Goal: Transaction & Acquisition: Purchase product/service

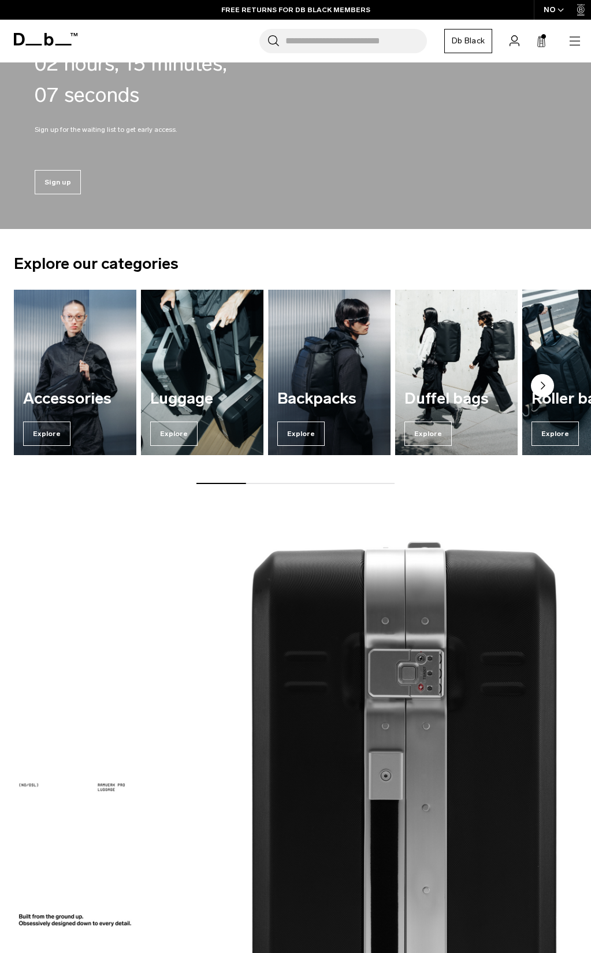
scroll to position [97, 0]
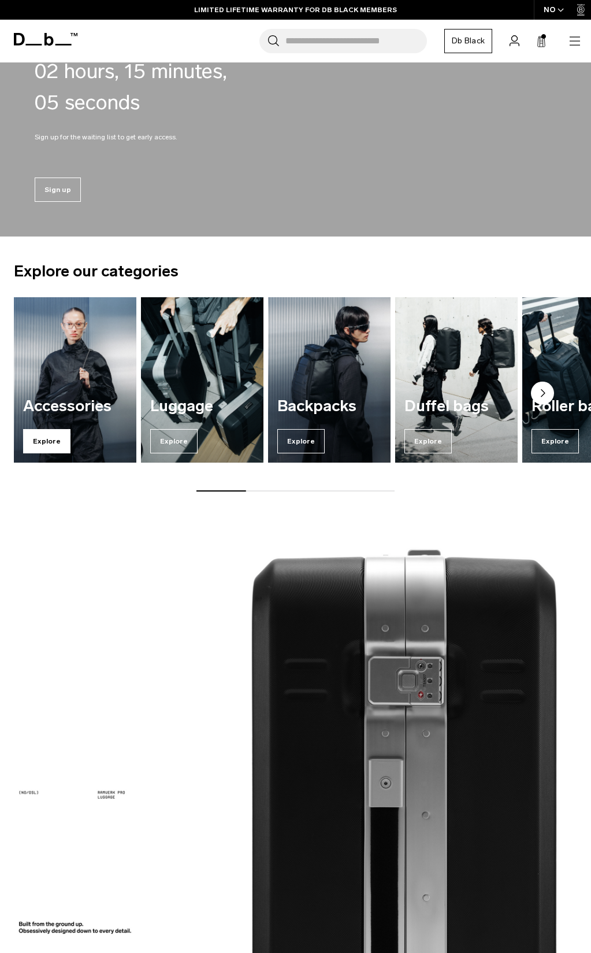
click at [71, 453] on span "Explore" at bounding box center [46, 441] width 47 height 24
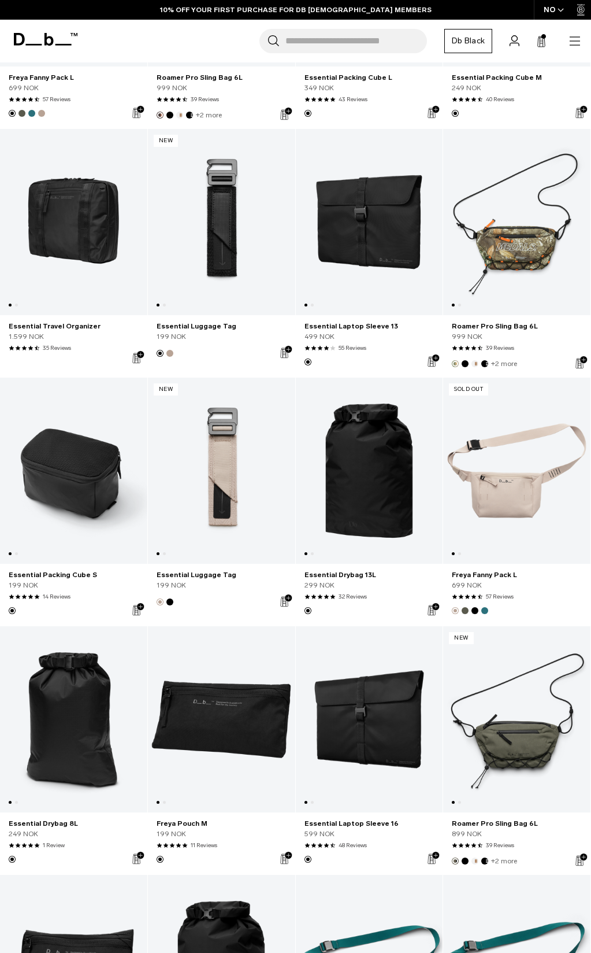
scroll to position [1676, 0]
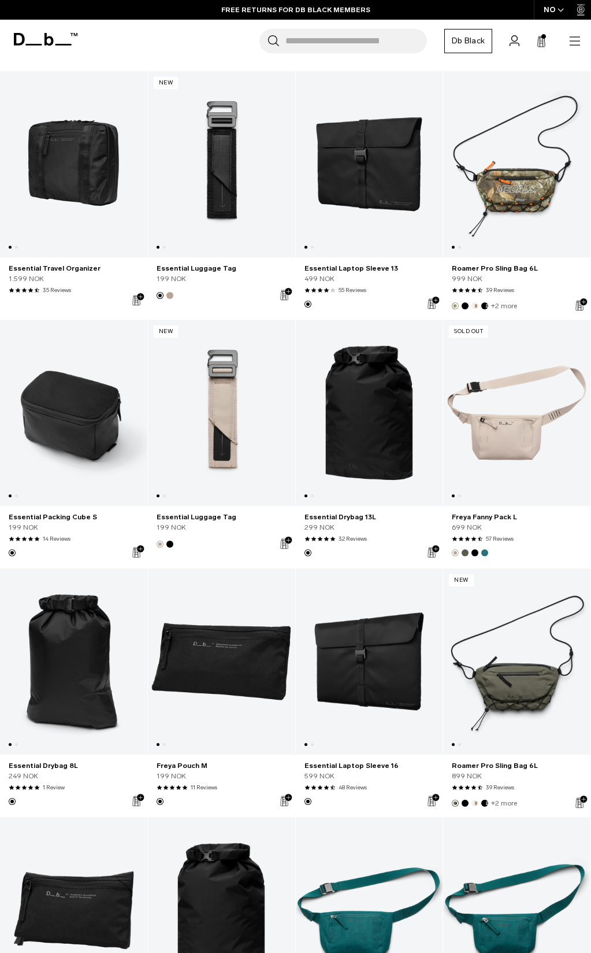
click at [0, 0] on button "Add to Cart" at bounding box center [0, 0] width 0 height 0
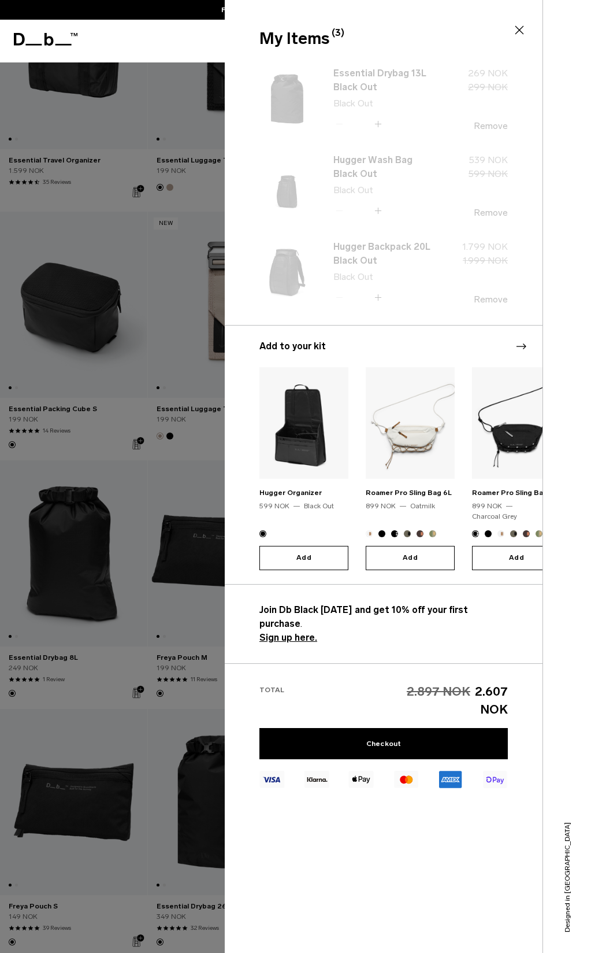
scroll to position [1792, 0]
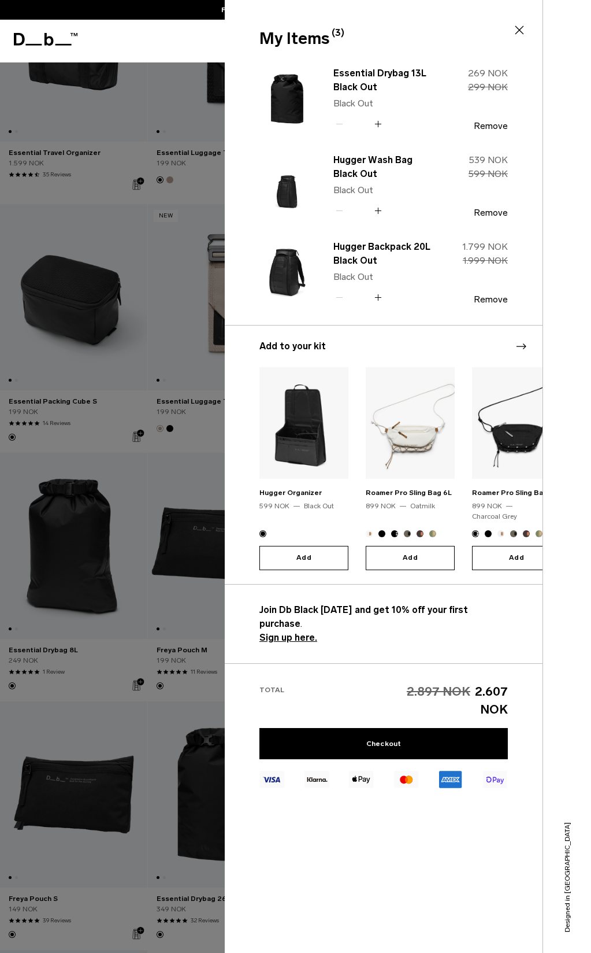
click at [184, 519] on div at bounding box center [295, 476] width 591 height 953
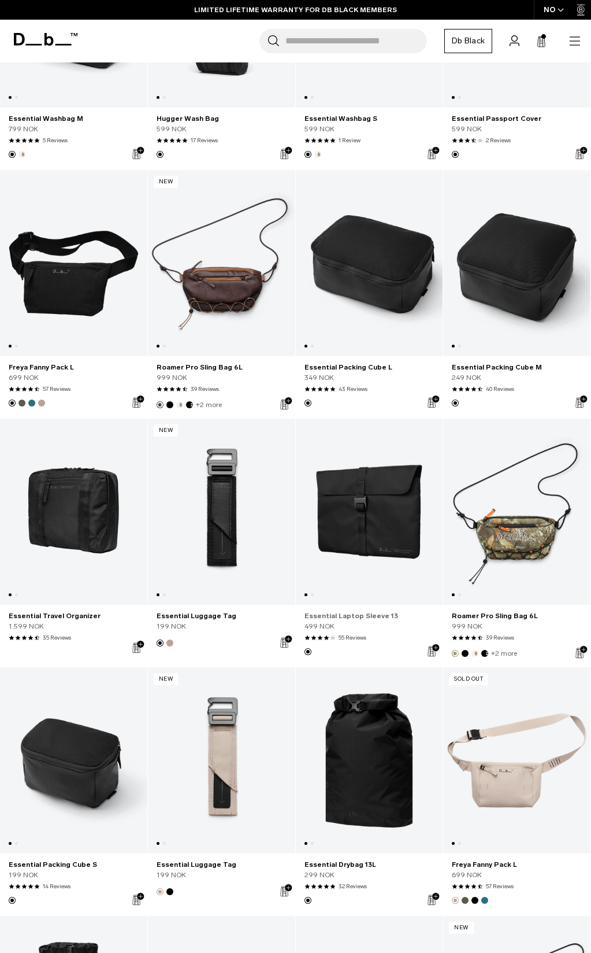
scroll to position [1272, 0]
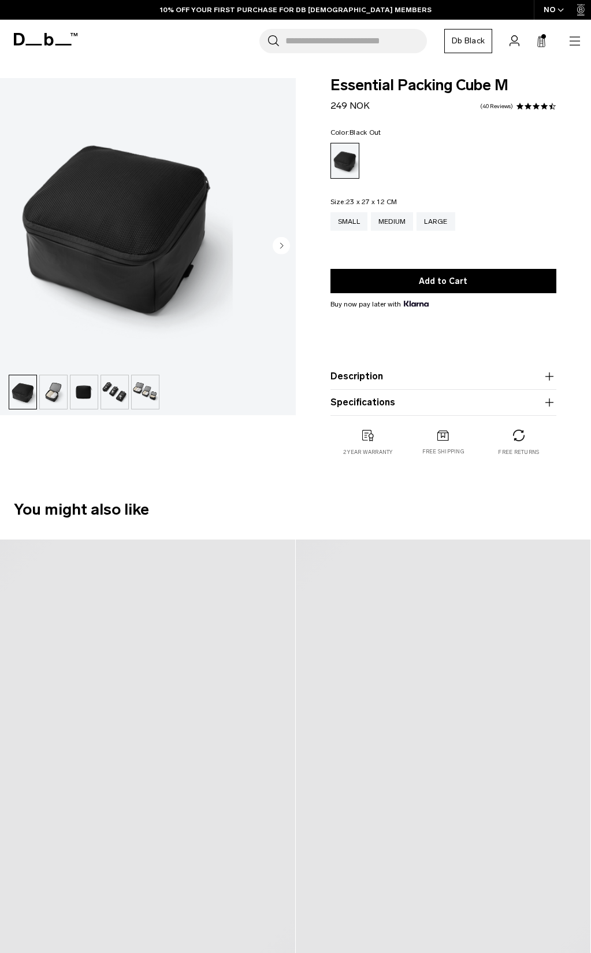
click at [290, 236] on circle "Next slide" at bounding box center [281, 244] width 17 height 17
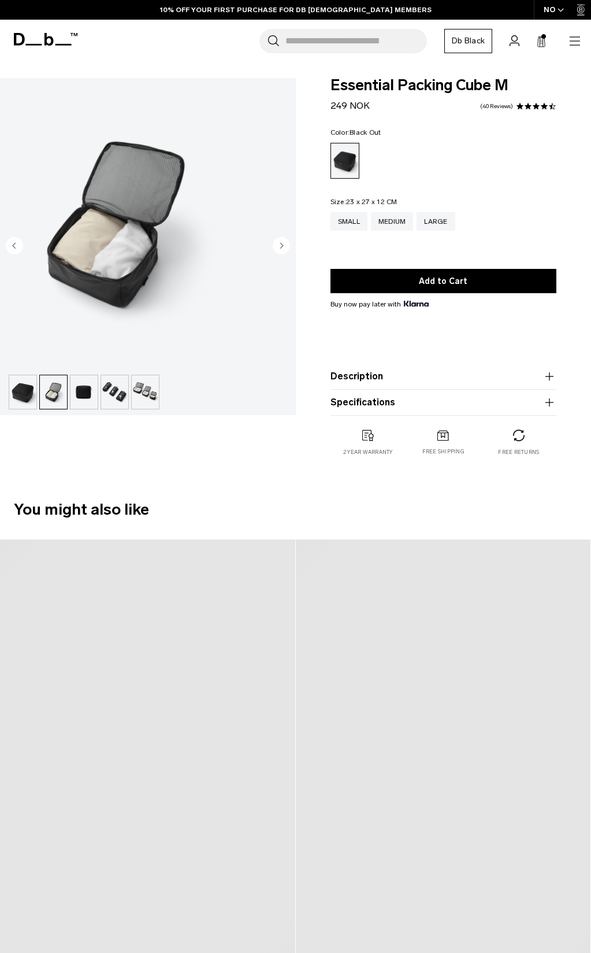
click at [290, 236] on circle "Next slide" at bounding box center [281, 244] width 17 height 17
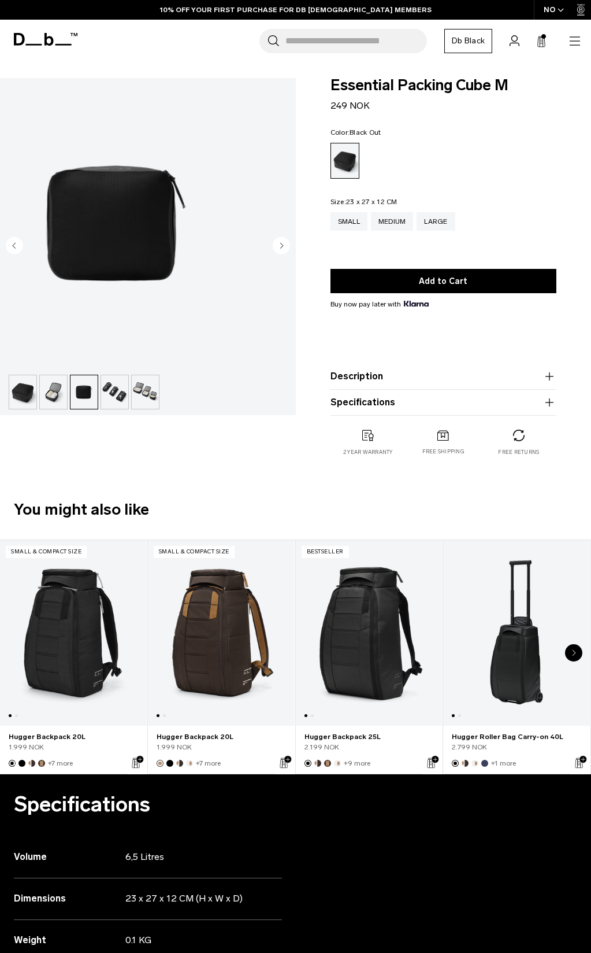
click at [290, 236] on circle "Next slide" at bounding box center [281, 244] width 17 height 17
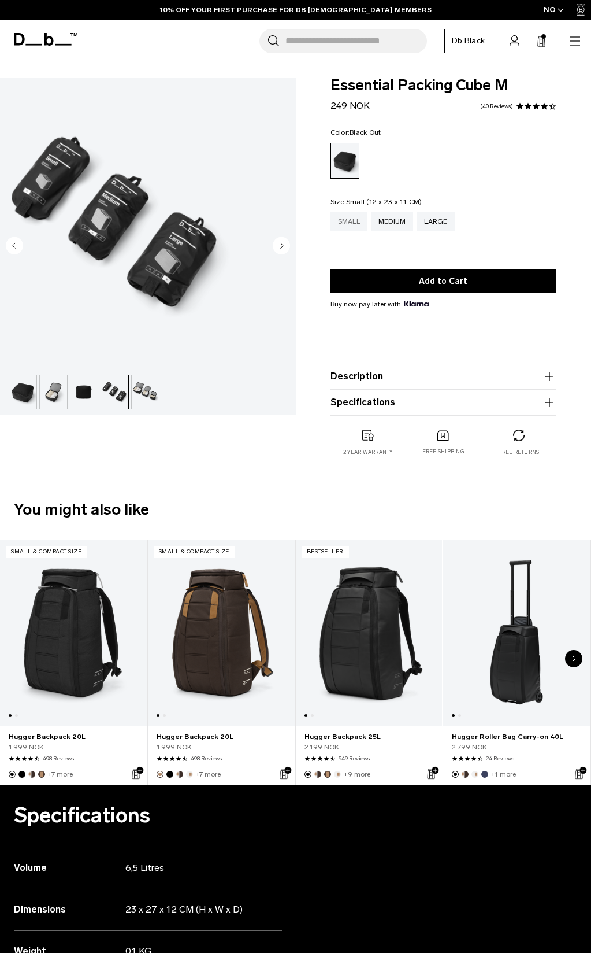
click at [368, 223] on div "Small" at bounding box center [349, 221] width 37 height 18
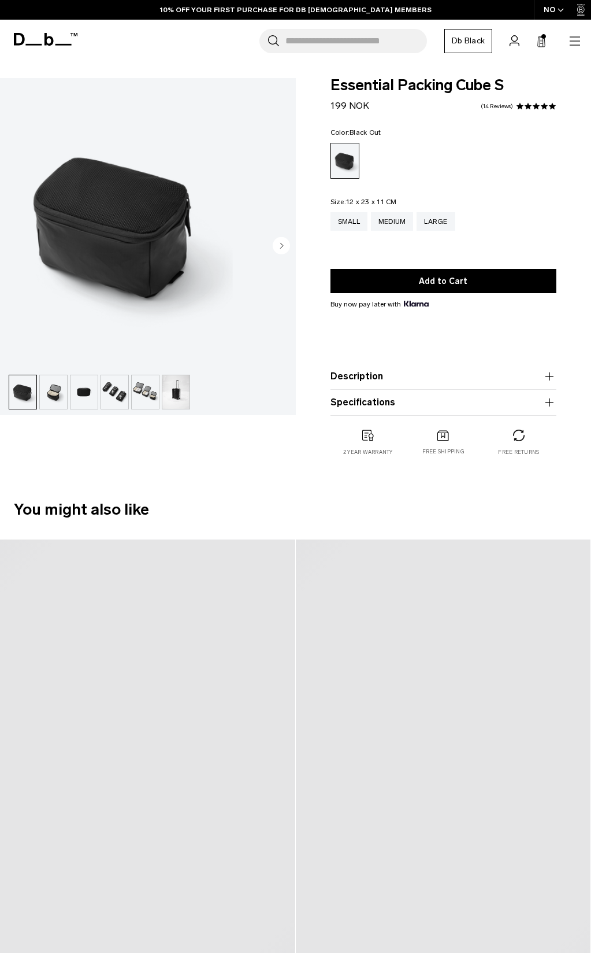
click at [290, 236] on circle "Next slide" at bounding box center [281, 244] width 17 height 17
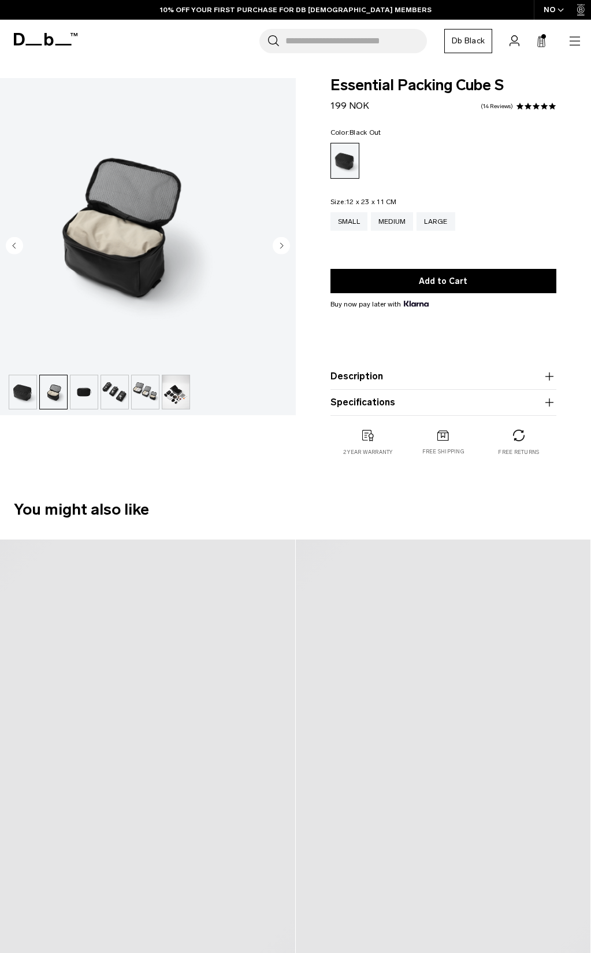
click at [290, 236] on circle "Next slide" at bounding box center [281, 244] width 17 height 17
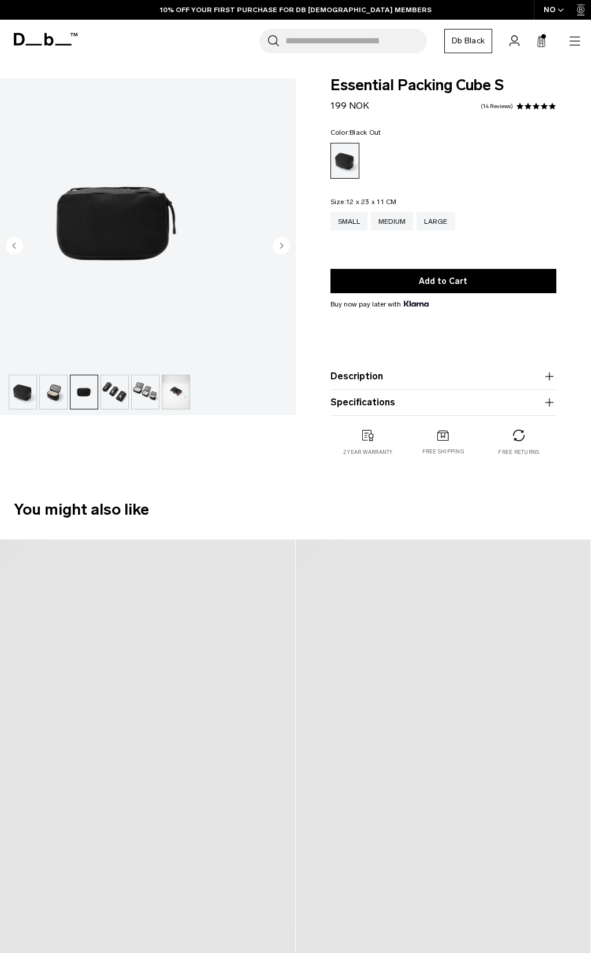
scroll to position [0, 0]
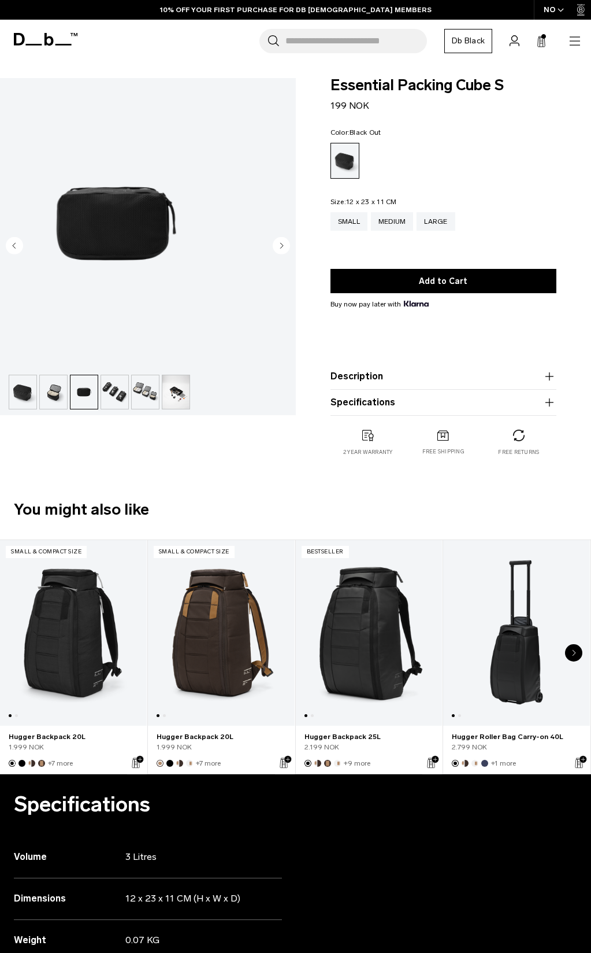
click at [290, 236] on circle "Next slide" at bounding box center [281, 244] width 17 height 17
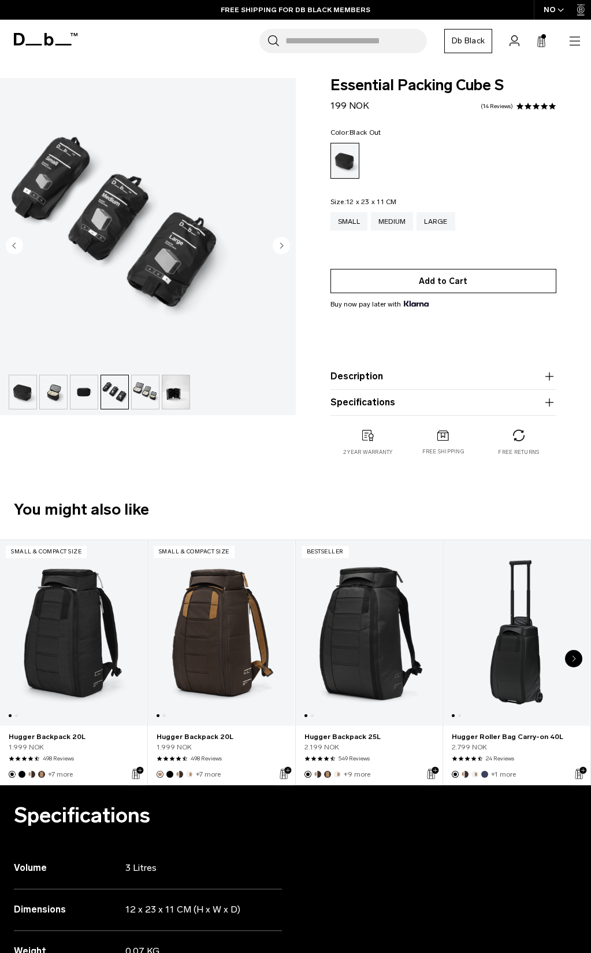
click at [437, 283] on button "Add to Cart" at bounding box center [444, 281] width 227 height 24
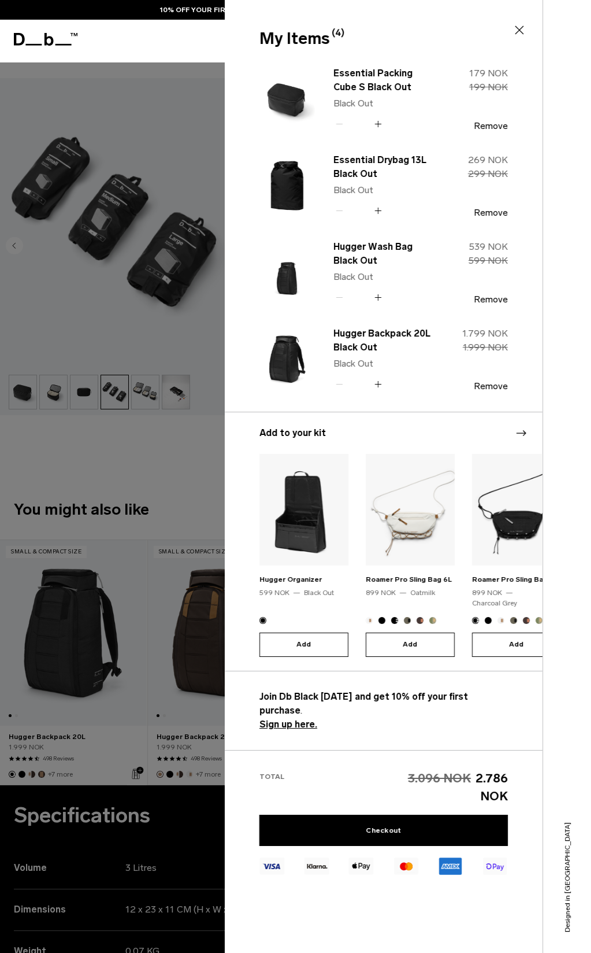
click at [217, 449] on div at bounding box center [295, 476] width 591 height 953
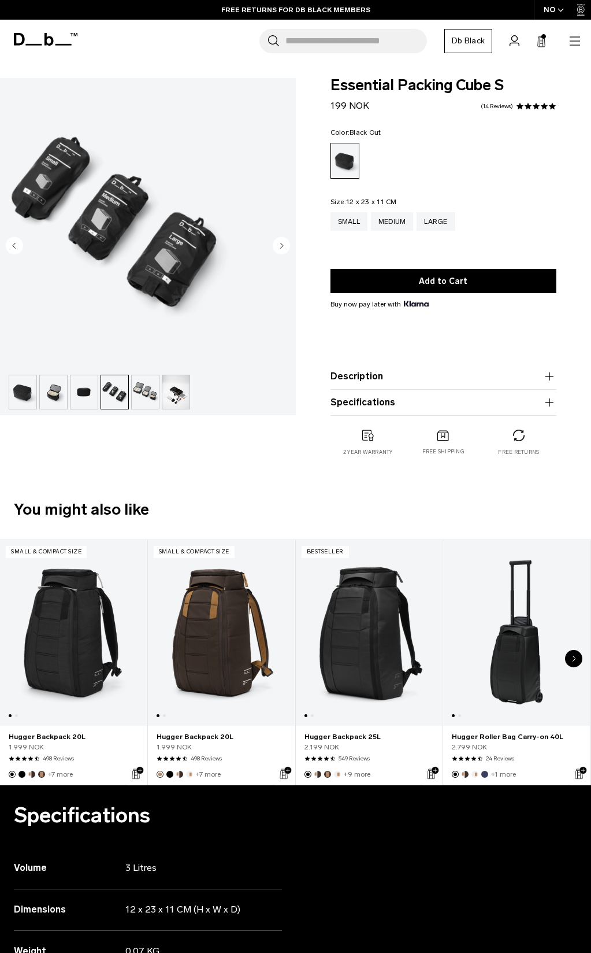
drag, startPoint x: 547, startPoint y: 50, endPoint x: 552, endPoint y: 45, distance: 7.4
click at [549, 47] on div "Search for Bags, Luggage... Search Close Trending Products All Products Hugger …" at bounding box center [333, 41] width 498 height 24
click at [545, 44] on icon at bounding box center [541, 42] width 9 height 12
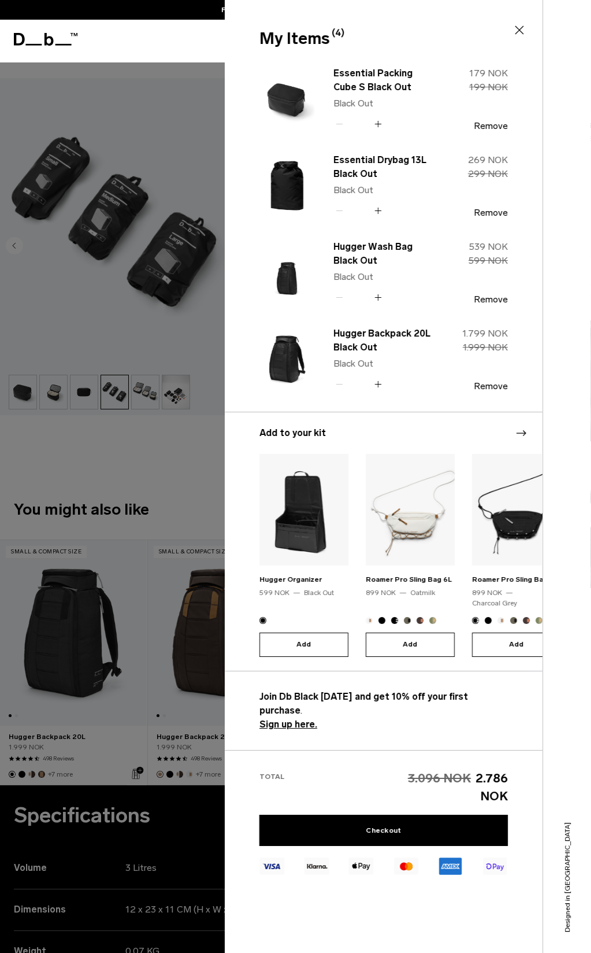
click at [282, 356] on img at bounding box center [287, 359] width 55 height 68
click at [356, 338] on link "Hugger Backpack 20L Black Out" at bounding box center [385, 341] width 102 height 28
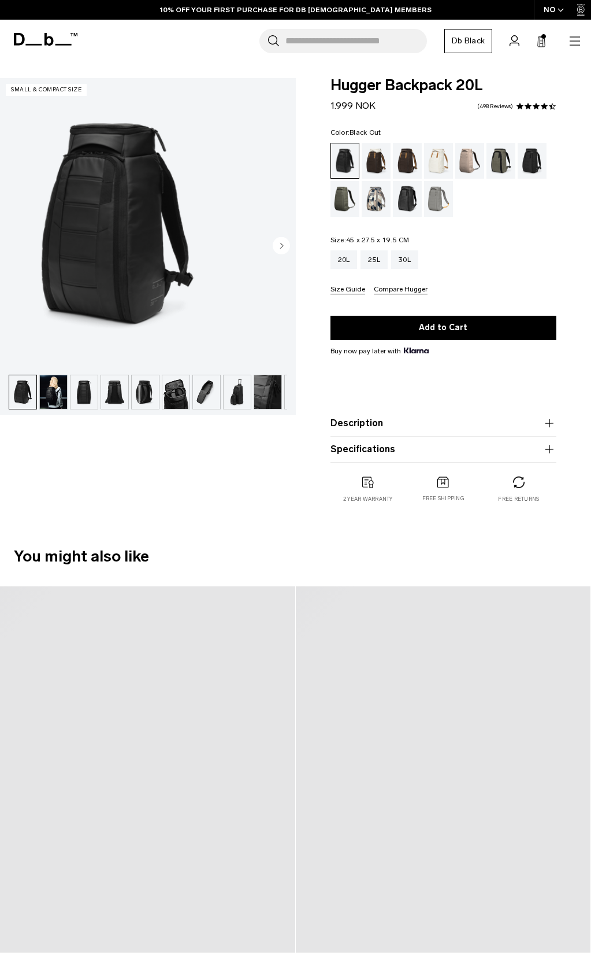
click at [200, 258] on img "1 / 10" at bounding box center [116, 223] width 233 height 291
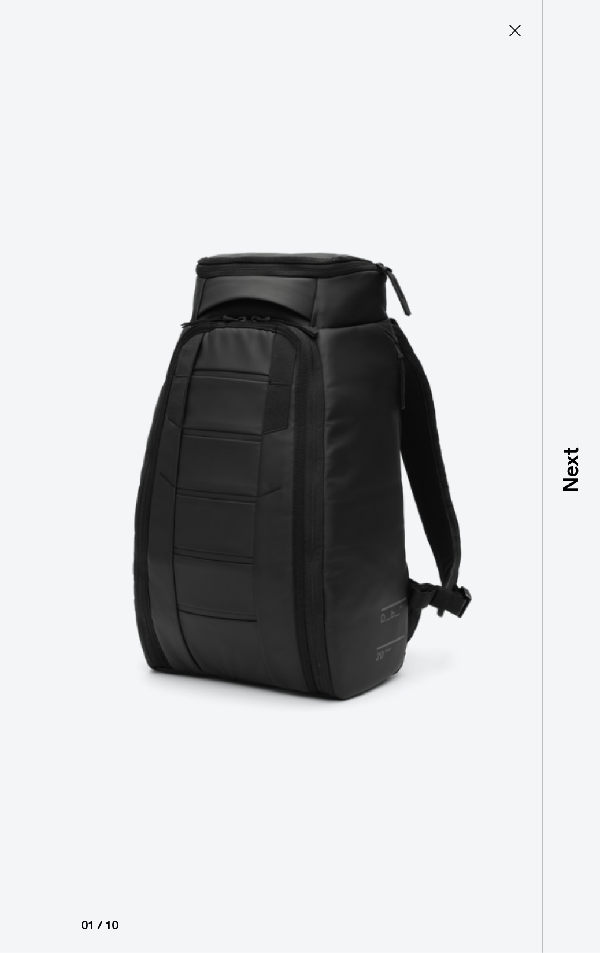
type button "Close"
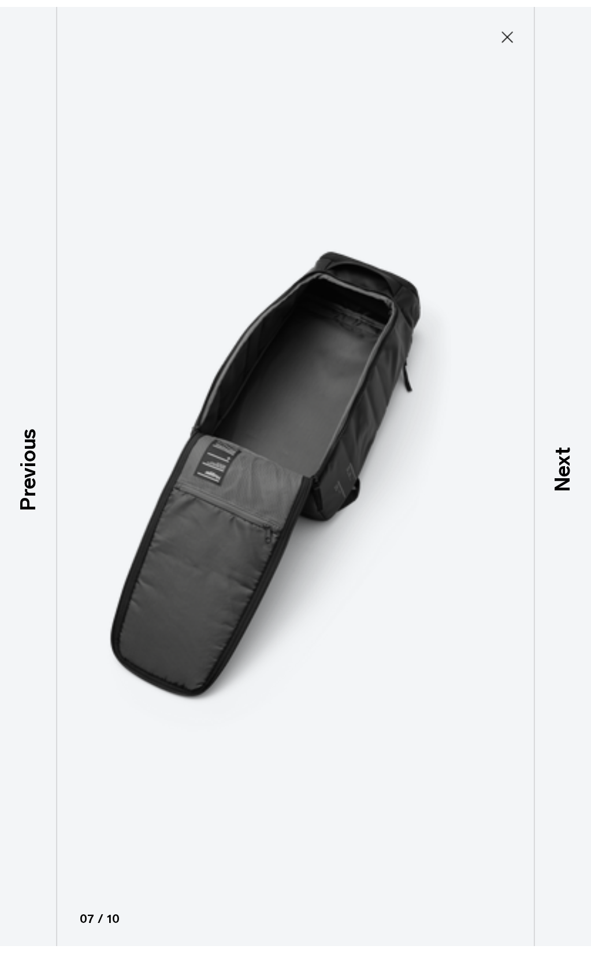
scroll to position [423, 0]
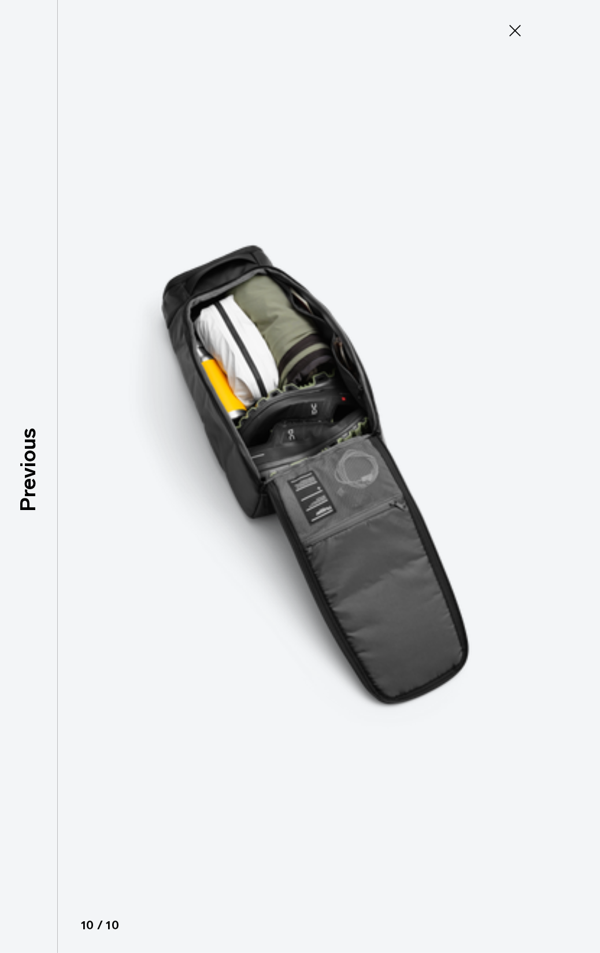
click at [516, 36] on icon at bounding box center [515, 30] width 18 height 18
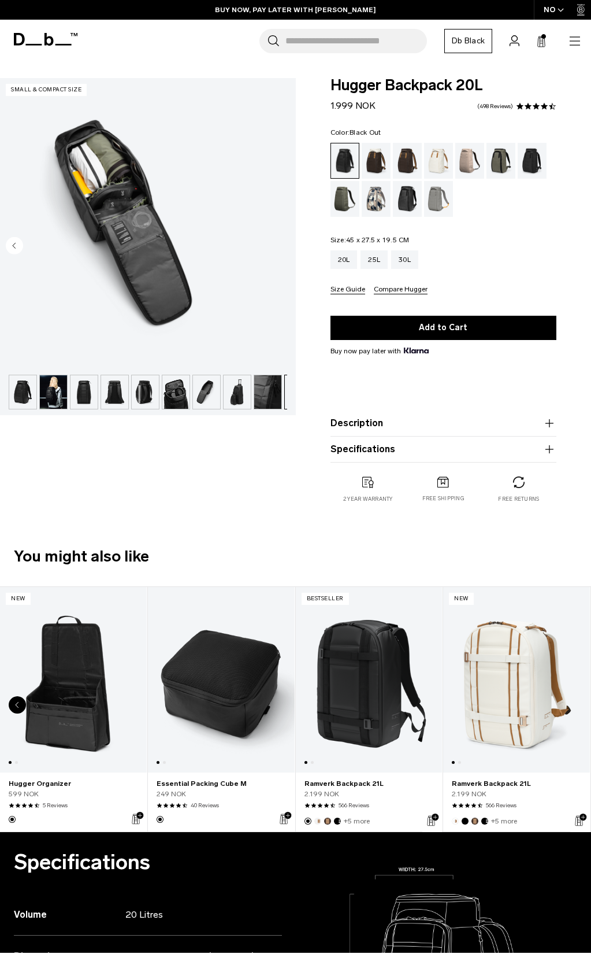
click at [540, 45] on rect at bounding box center [540, 42] width 1 height 9
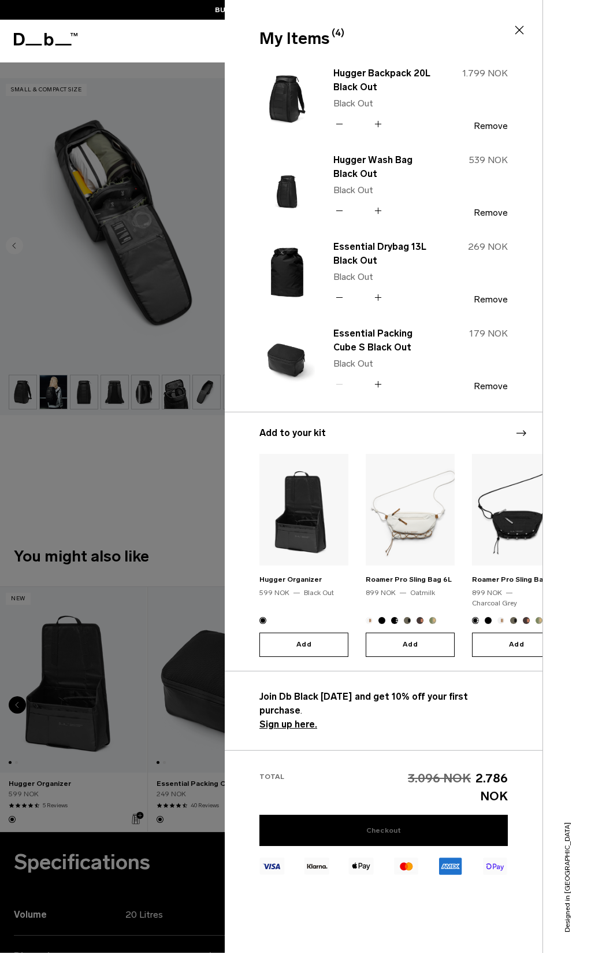
click at [373, 832] on link "Checkout" at bounding box center [384, 829] width 249 height 31
